Goal: Information Seeking & Learning: Learn about a topic

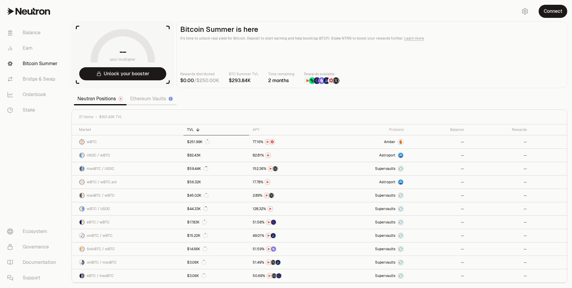
click at [232, 100] on section "-- your multiplier Unlock your booster Bitcoin Summer is here It's time to unlo…" at bounding box center [319, 144] width 505 height 288
click at [402, 195] on img at bounding box center [400, 195] width 5 height 5
click at [148, 102] on link "Ethereum Vaults" at bounding box center [152, 99] width 50 height 12
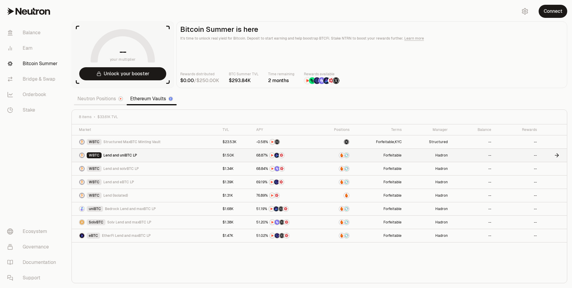
click at [409, 156] on link "Hadron" at bounding box center [428, 155] width 46 height 13
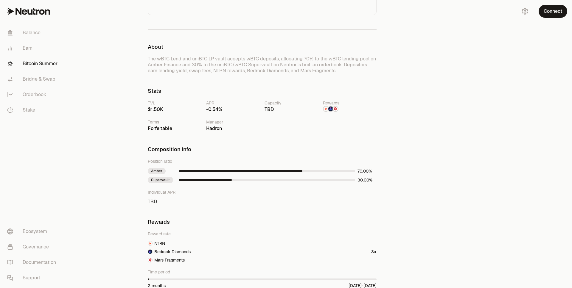
scroll to position [158, 0]
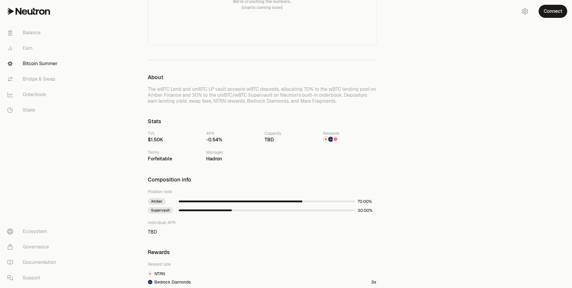
click at [216, 139] on span "4" at bounding box center [216, 140] width 3 height 6
click at [331, 142] on img at bounding box center [330, 139] width 5 height 5
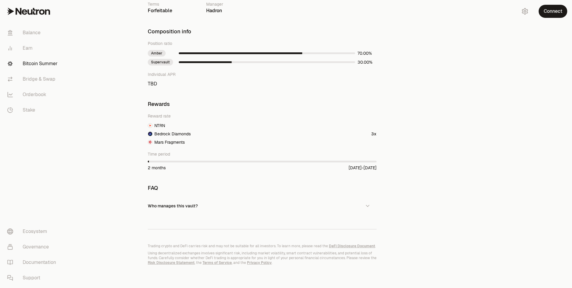
scroll to position [308, 0]
click at [370, 207] on icon "button" at bounding box center [368, 205] width 6 height 6
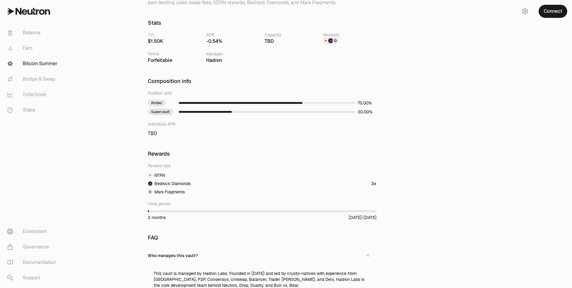
scroll to position [0, 0]
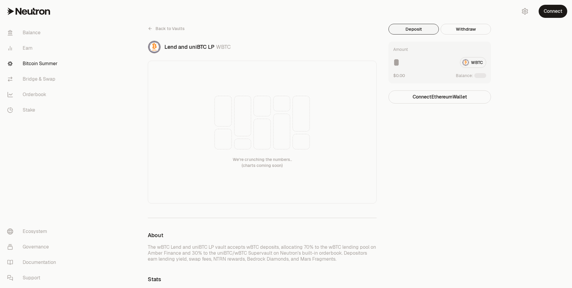
click at [170, 28] on span "Back to Vaults" at bounding box center [170, 29] width 29 height 6
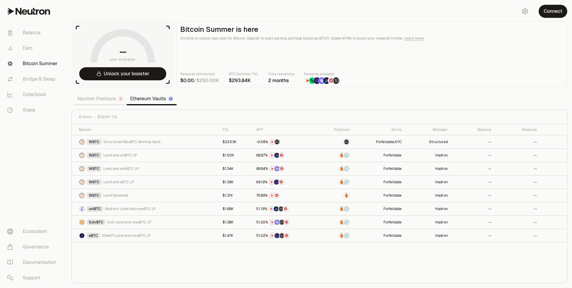
click at [111, 102] on link "Neutron Positions" at bounding box center [100, 99] width 53 height 12
